Goal: Check status: Check status

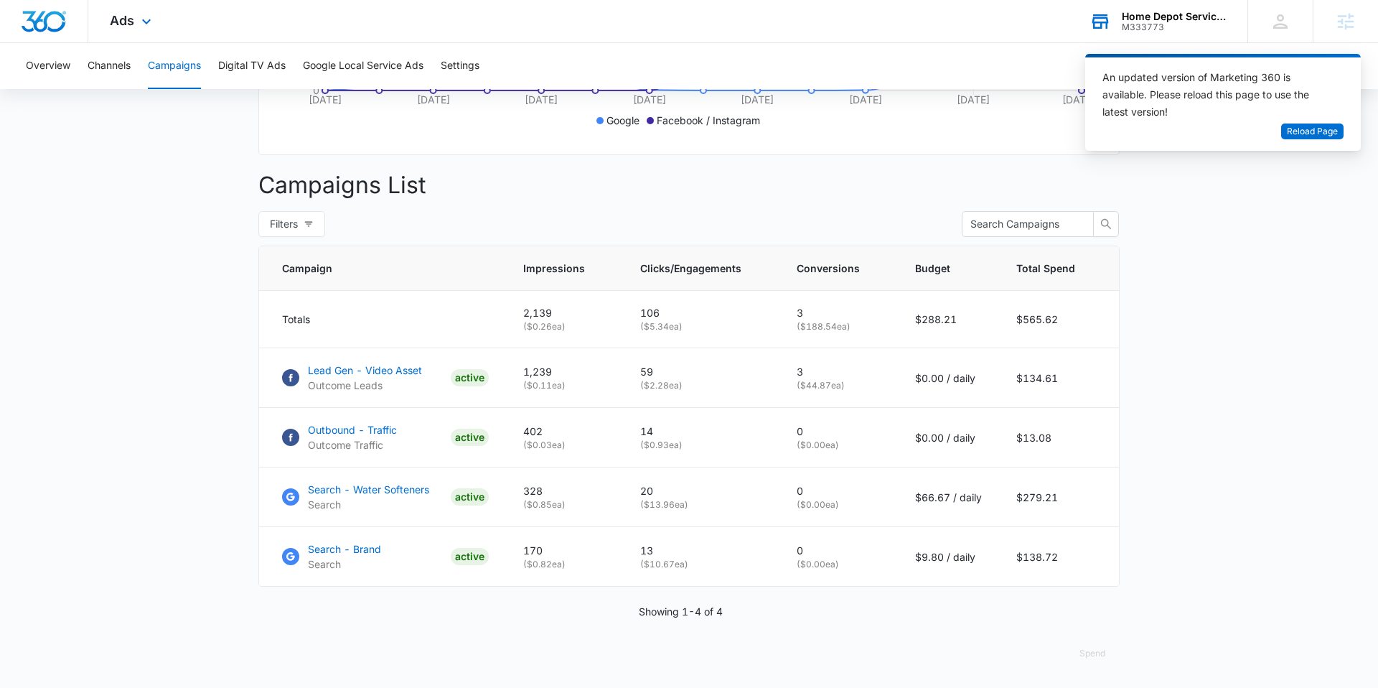
click at [1144, 17] on div "Home Depot Services - Puronics" at bounding box center [1174, 16] width 105 height 11
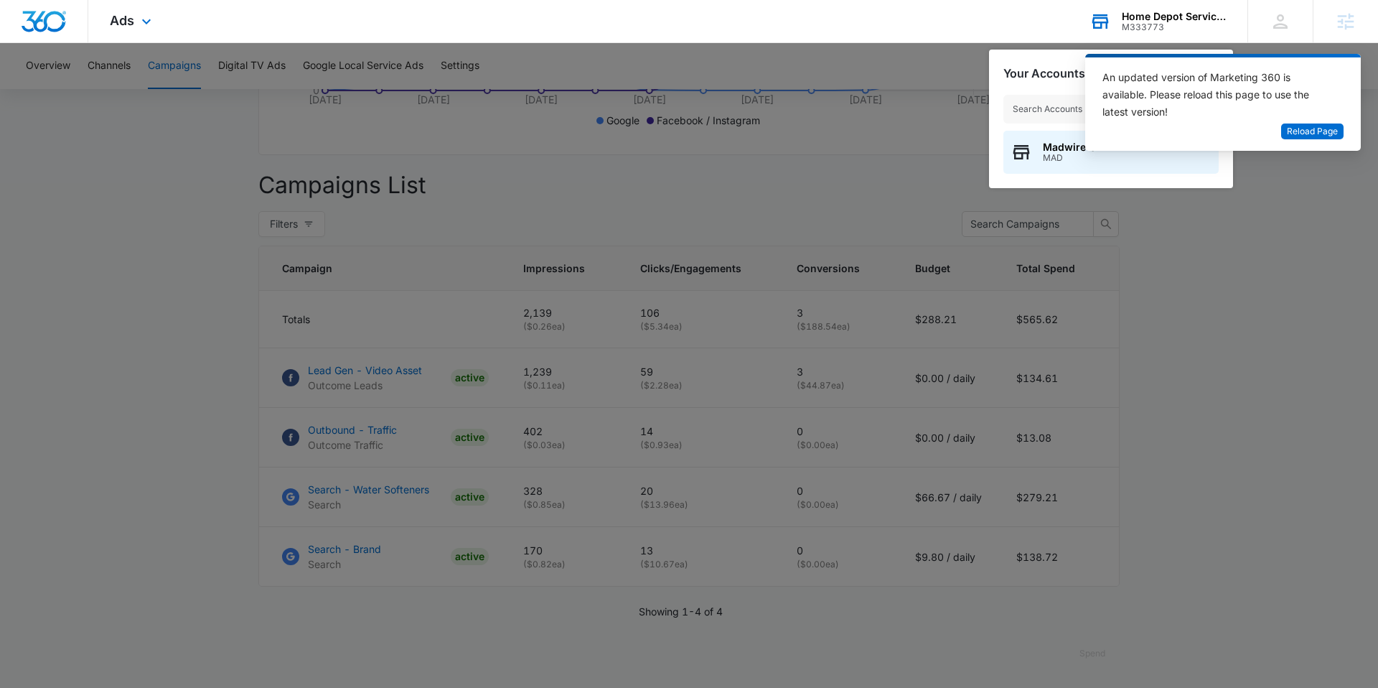
click at [1046, 101] on input "text" at bounding box center [1111, 109] width 215 height 29
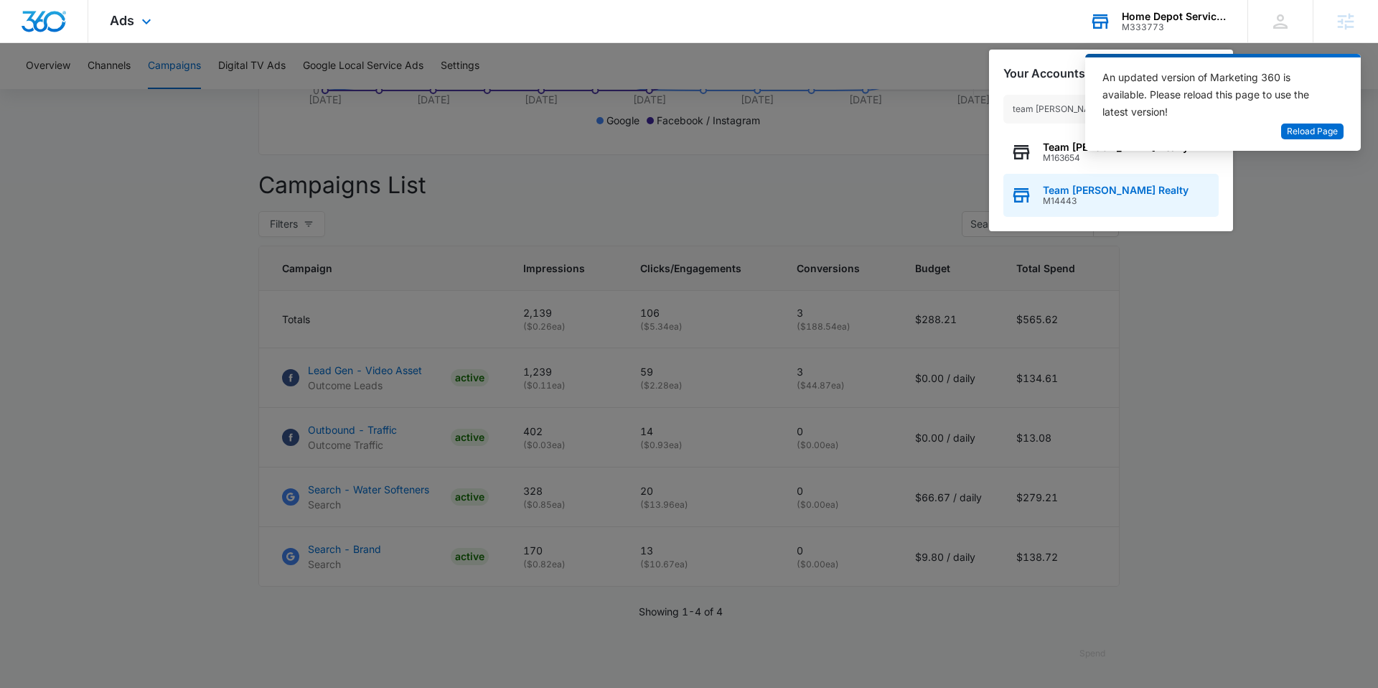
type input "team [PERSON_NAME]"
click at [1060, 187] on span "Team [PERSON_NAME] Realty" at bounding box center [1116, 190] width 146 height 11
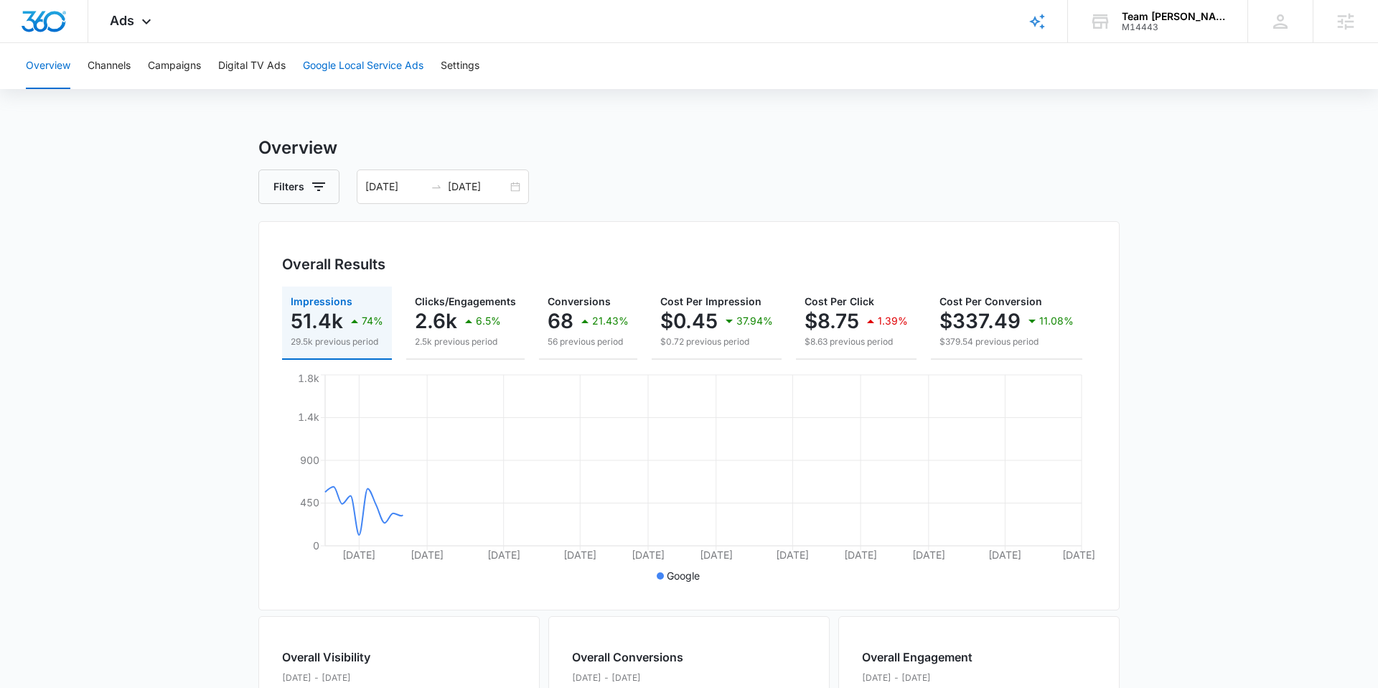
click at [360, 70] on button "Google Local Service Ads" at bounding box center [363, 66] width 121 height 46
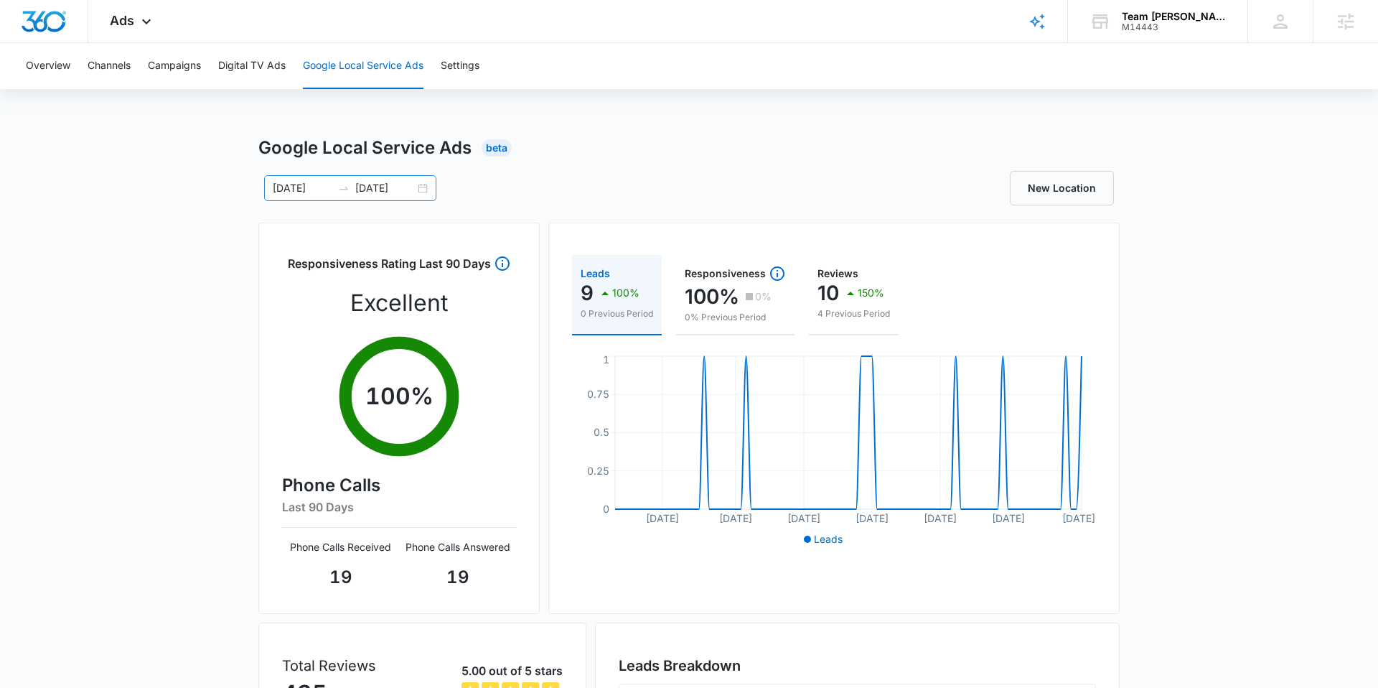
click at [284, 188] on input "01/01/2025" at bounding box center [303, 188] width 60 height 16
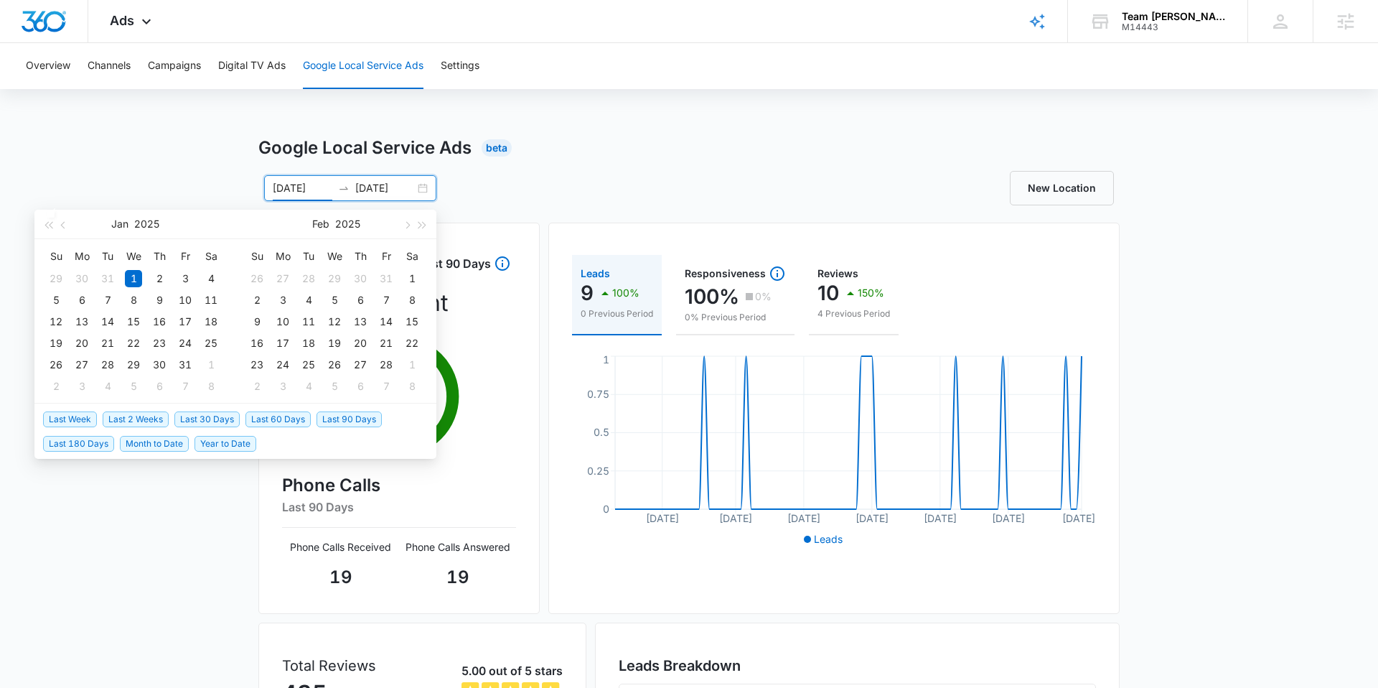
click at [198, 415] on span "Last 30 Days" at bounding box center [206, 419] width 65 height 16
type input "07/13/2025"
type input "[DATE]"
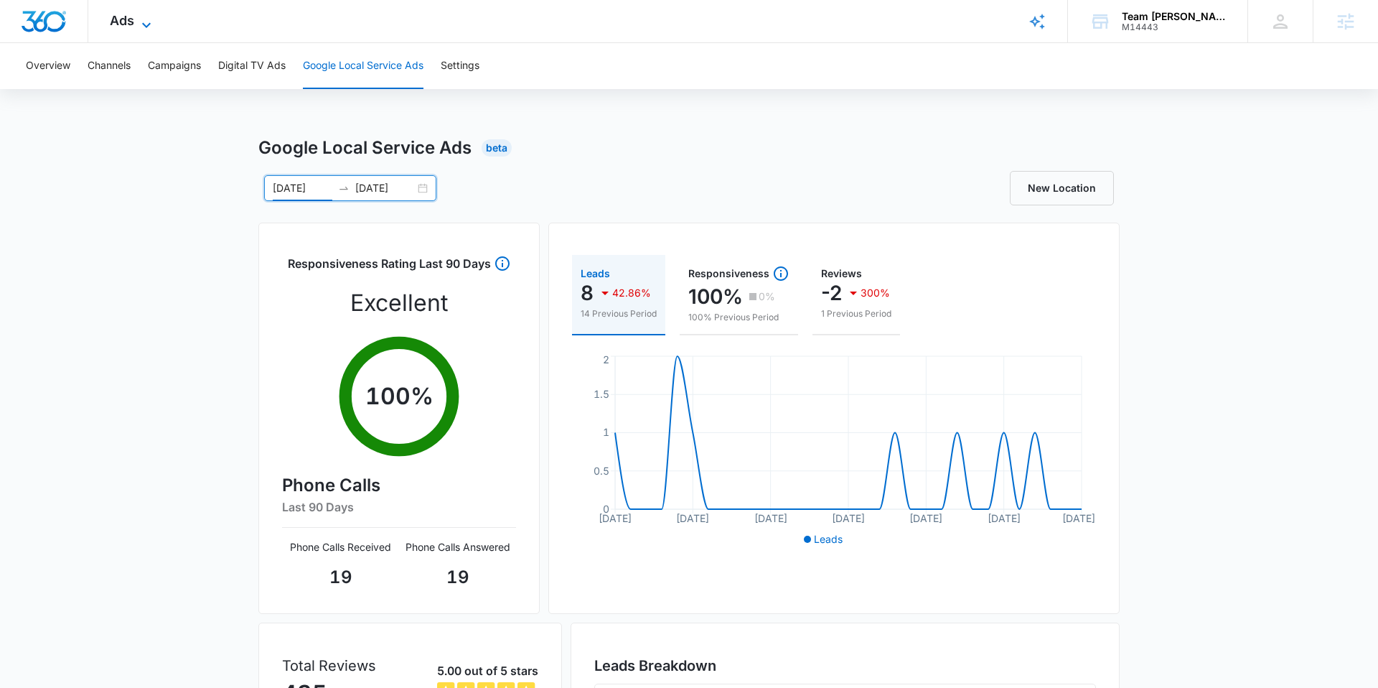
click at [118, 17] on span "Ads" at bounding box center [122, 20] width 24 height 15
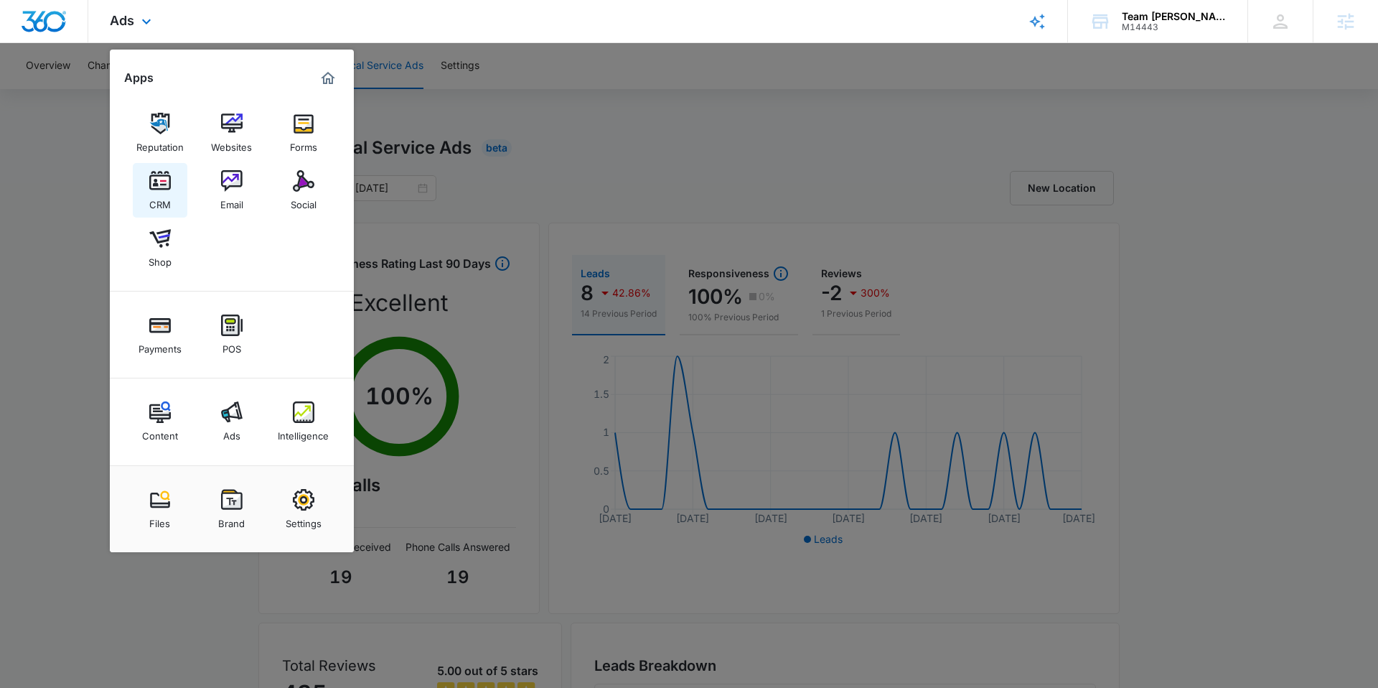
click at [162, 188] on img at bounding box center [160, 181] width 22 height 22
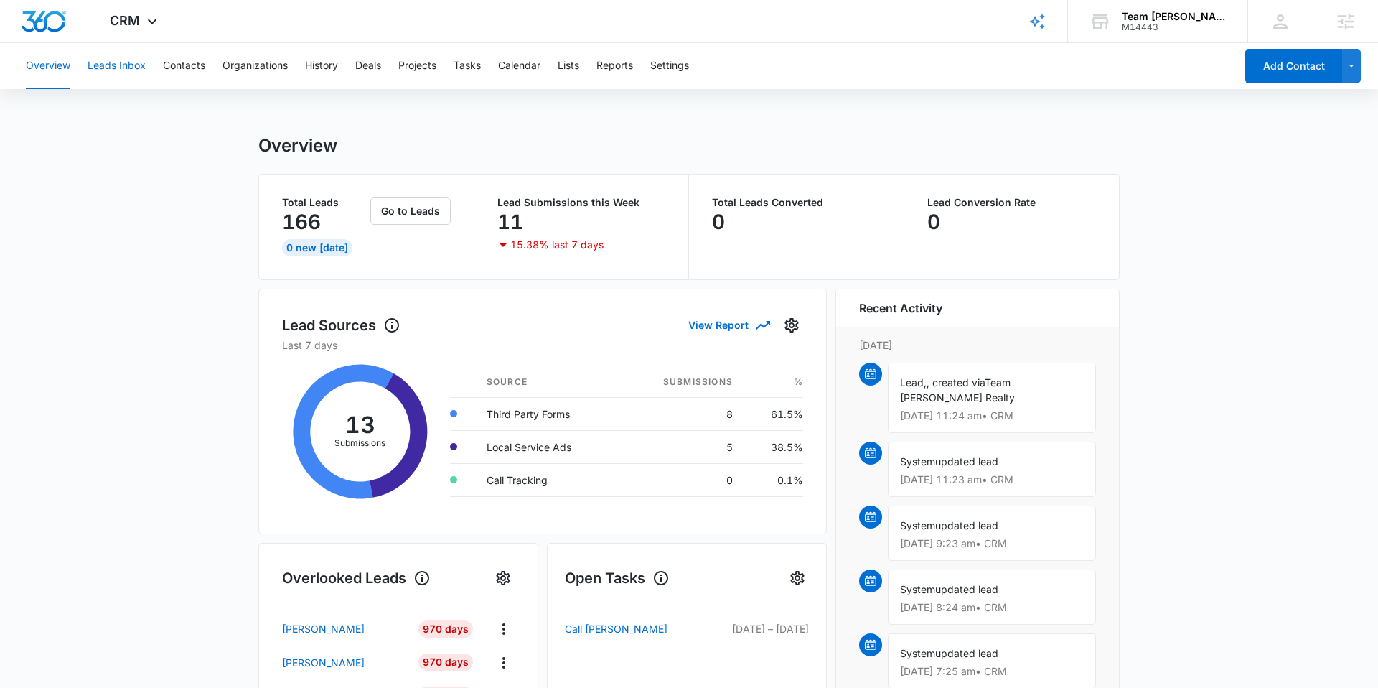
click at [126, 74] on button "Leads Inbox" at bounding box center [117, 66] width 58 height 46
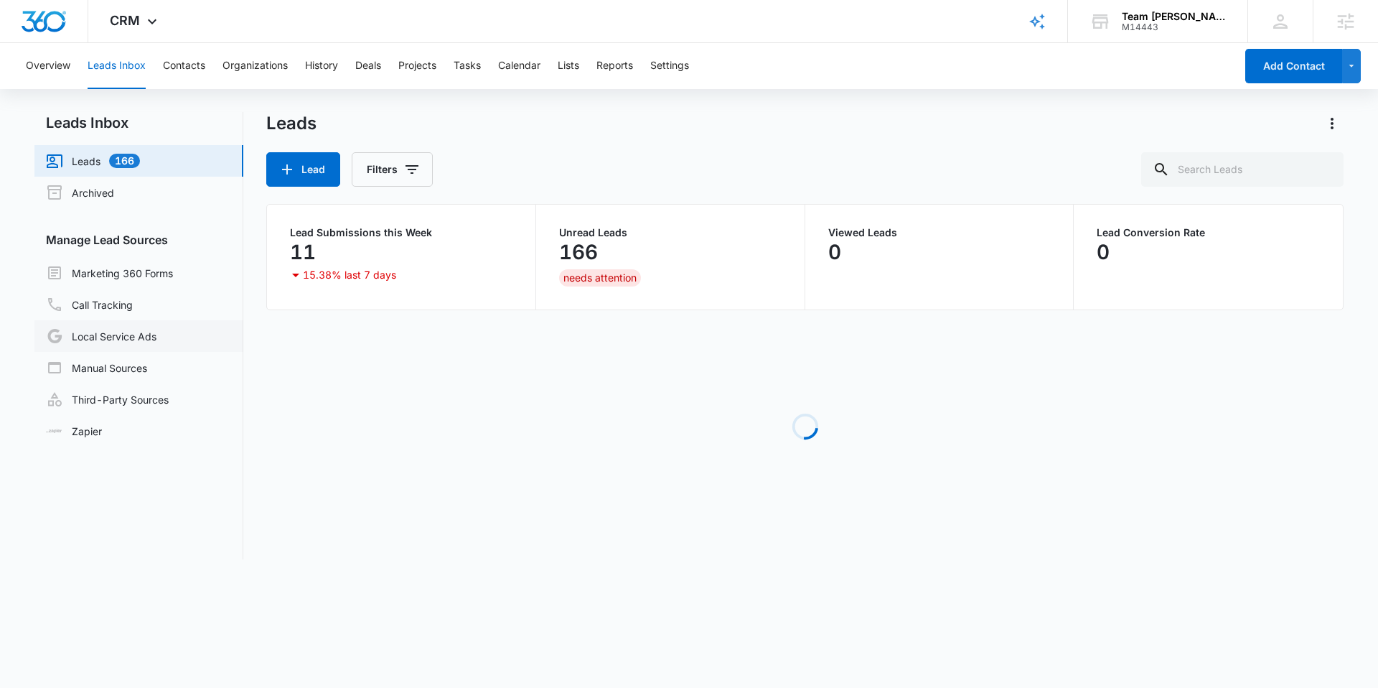
click at [133, 336] on link "Local Service Ads" at bounding box center [101, 335] width 111 height 17
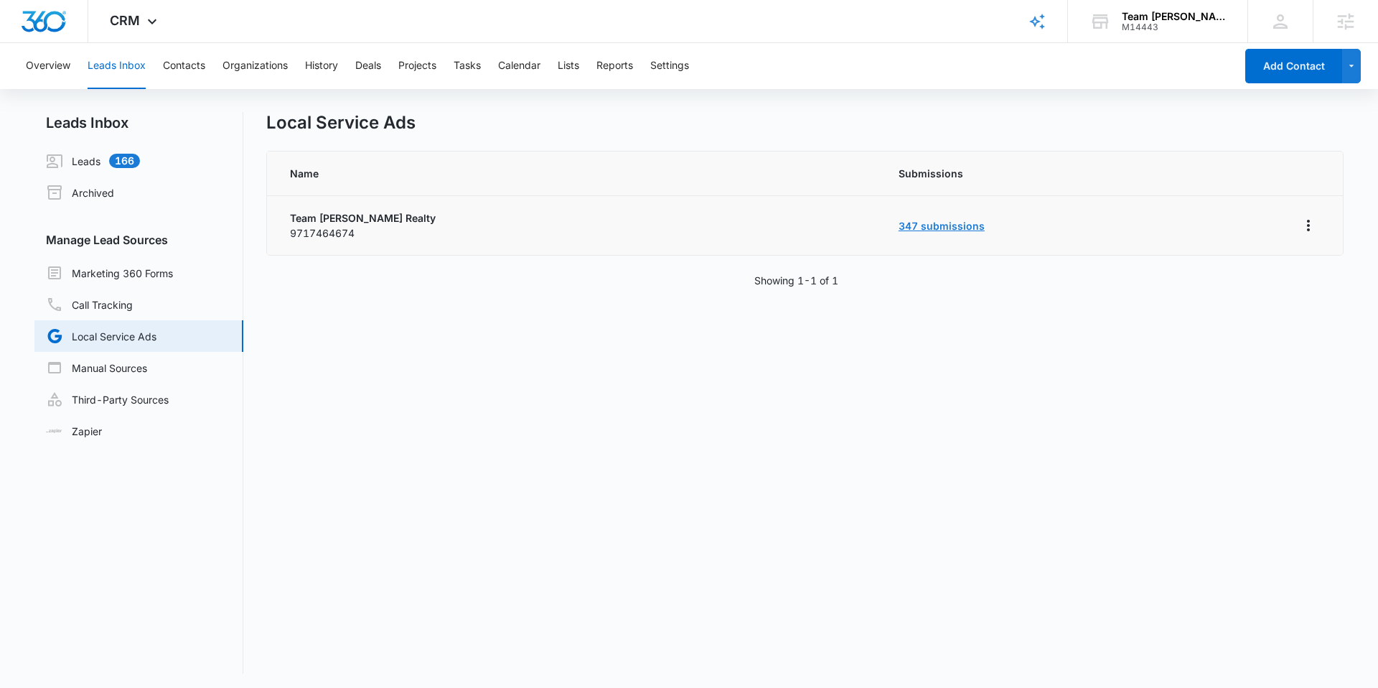
click at [899, 228] on link "347 submissions" at bounding box center [942, 226] width 86 height 12
